Goal: Check status

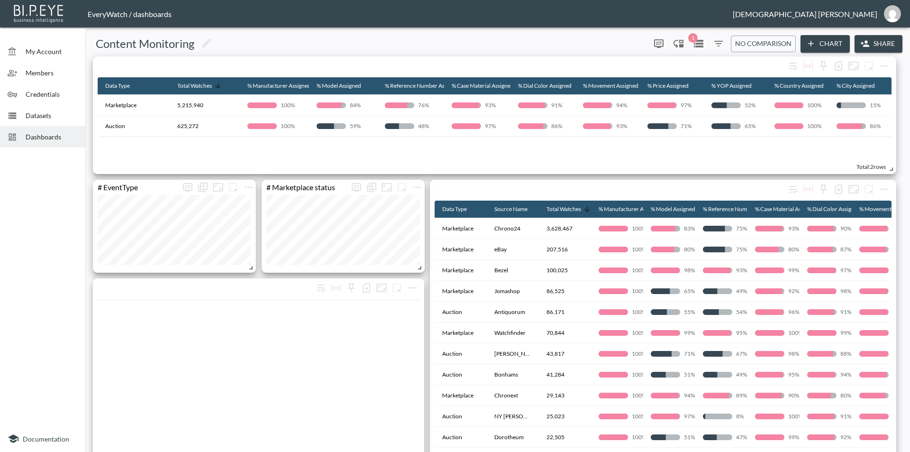
click at [700, 45] on icon "Datasets" at bounding box center [698, 44] width 9 height 8
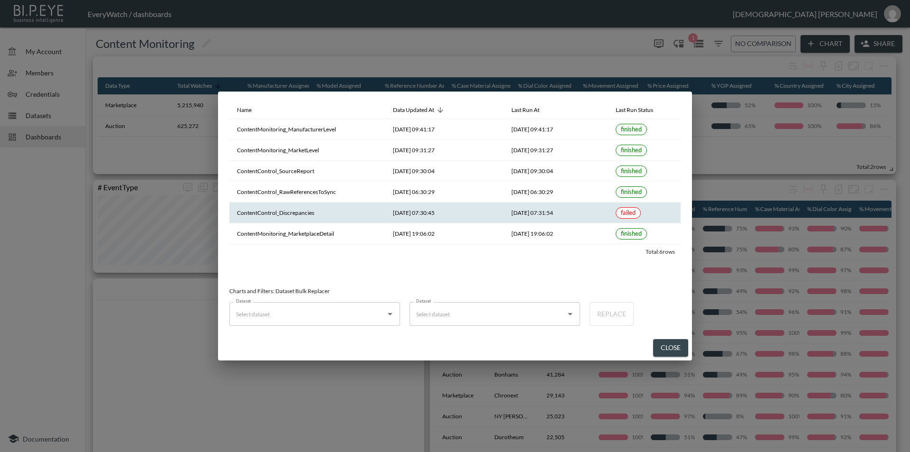
click at [589, 220] on th "[DATE] 07:31:54" at bounding box center [556, 212] width 104 height 21
click at [657, 353] on button "Close" at bounding box center [670, 348] width 35 height 18
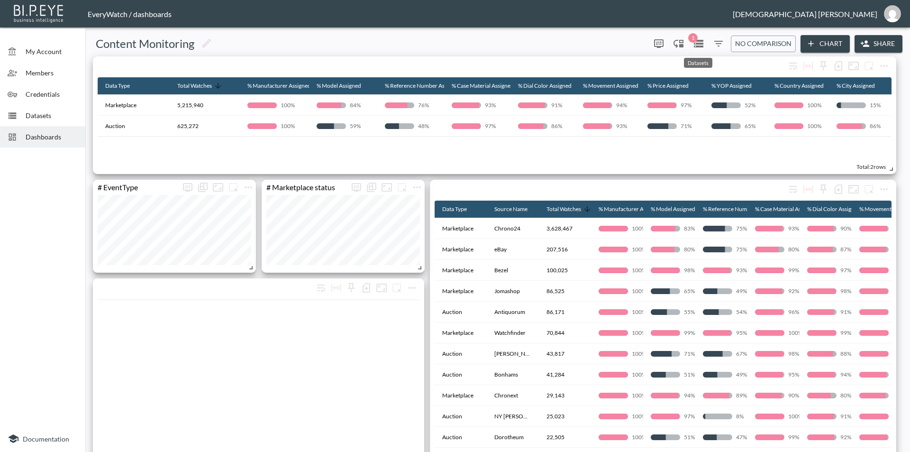
click at [695, 39] on span "1" at bounding box center [692, 37] width 9 height 9
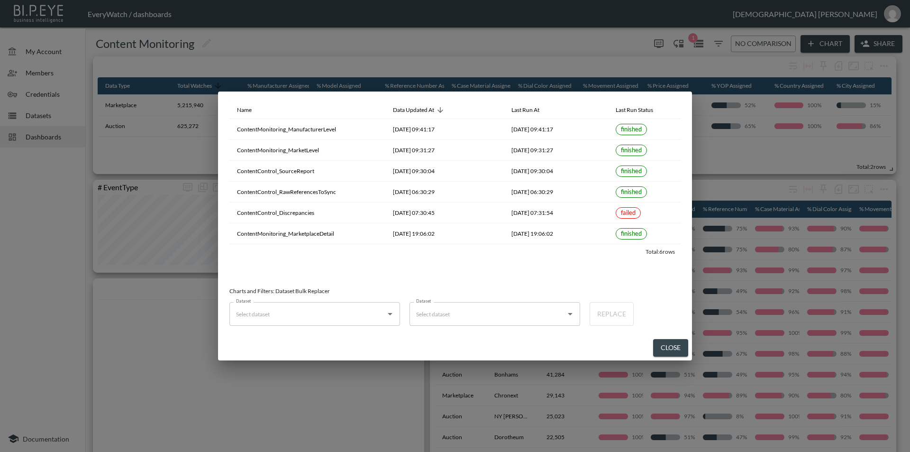
click at [507, 30] on div "Name Data Updated At Last Run At Last Run Status ContentMonitoring_Manufacturer…" at bounding box center [455, 226] width 910 height 452
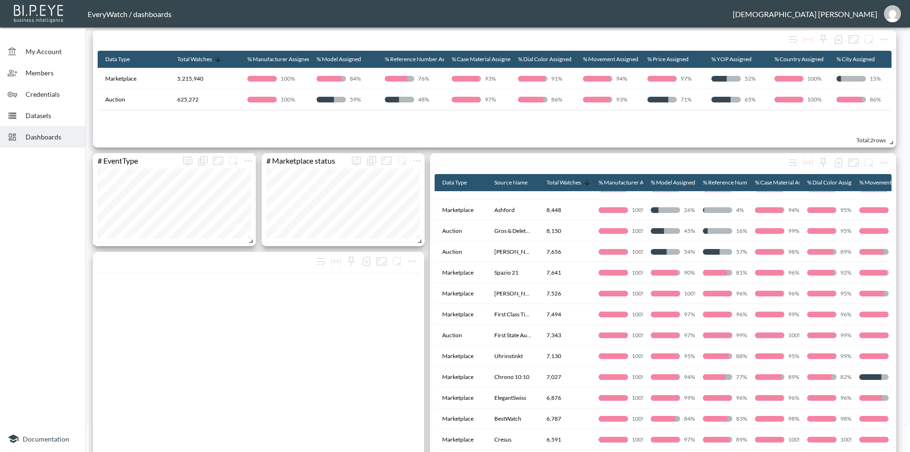
scroll to position [569, 0]
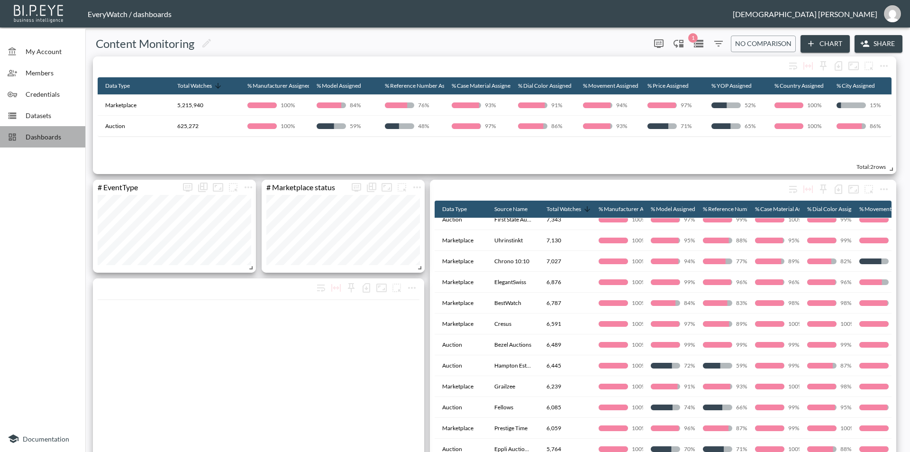
click at [29, 130] on div "Dashboards" at bounding box center [42, 136] width 85 height 21
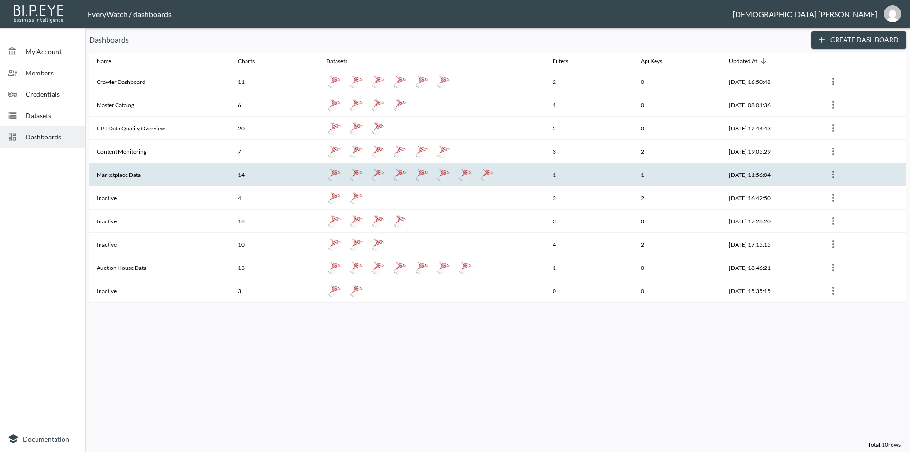
click at [172, 175] on th "Marketplace Data" at bounding box center [159, 174] width 141 height 23
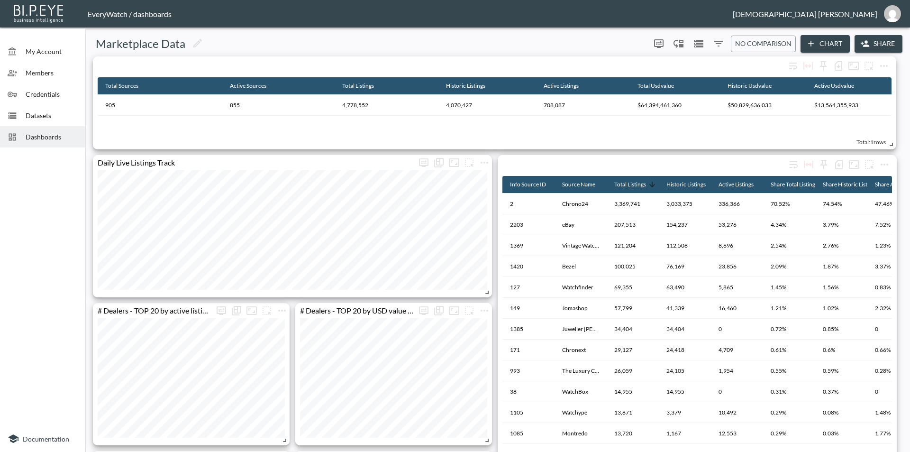
click at [333, 36] on div "Marketplace Data 0 0 No comparison Chart Share" at bounding box center [497, 44] width 817 height 18
